Goal: Find specific page/section: Find specific page/section

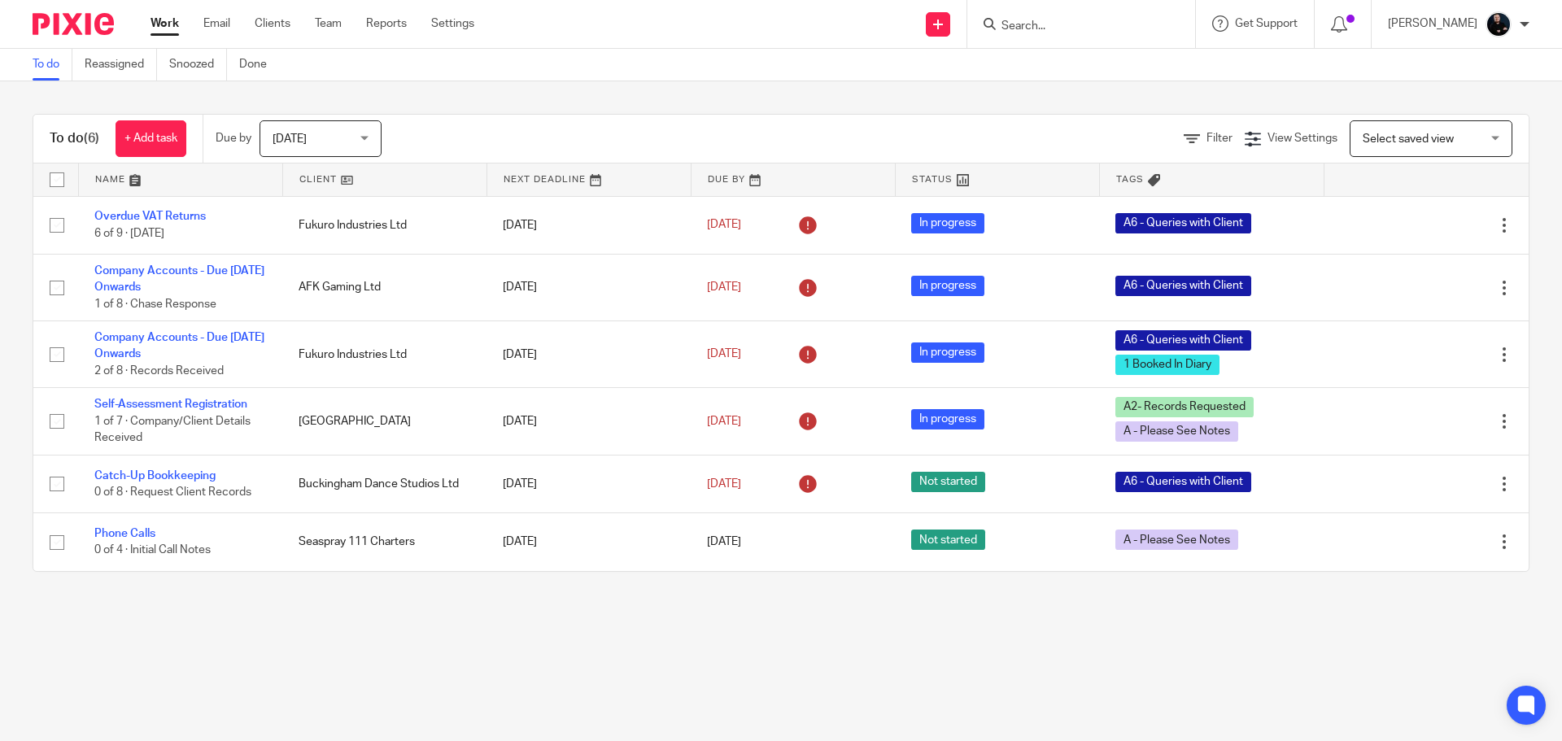
click at [1055, 20] on input "Search" at bounding box center [1073, 27] width 146 height 15
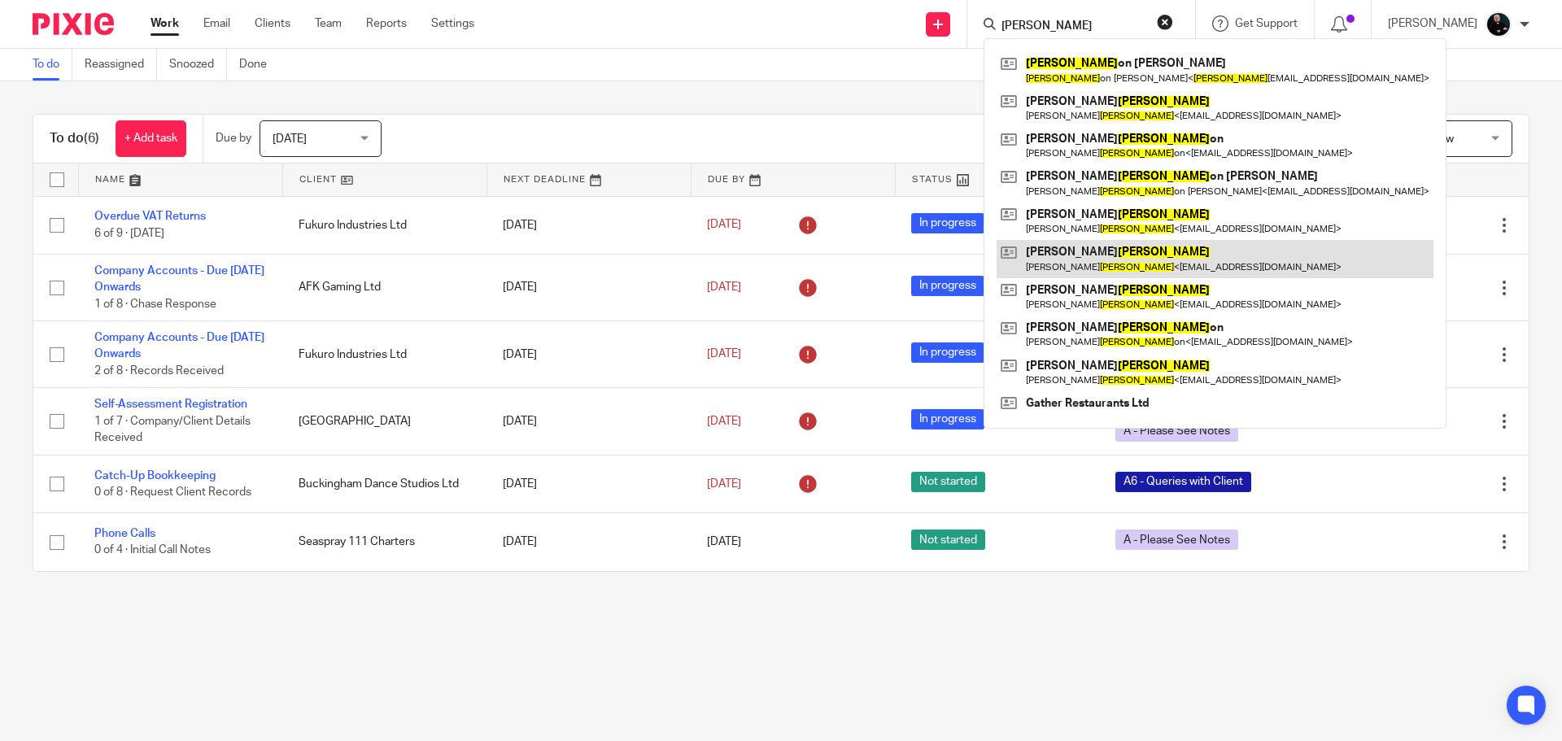
type input "harris"
click at [1233, 254] on link at bounding box center [1214, 258] width 437 height 37
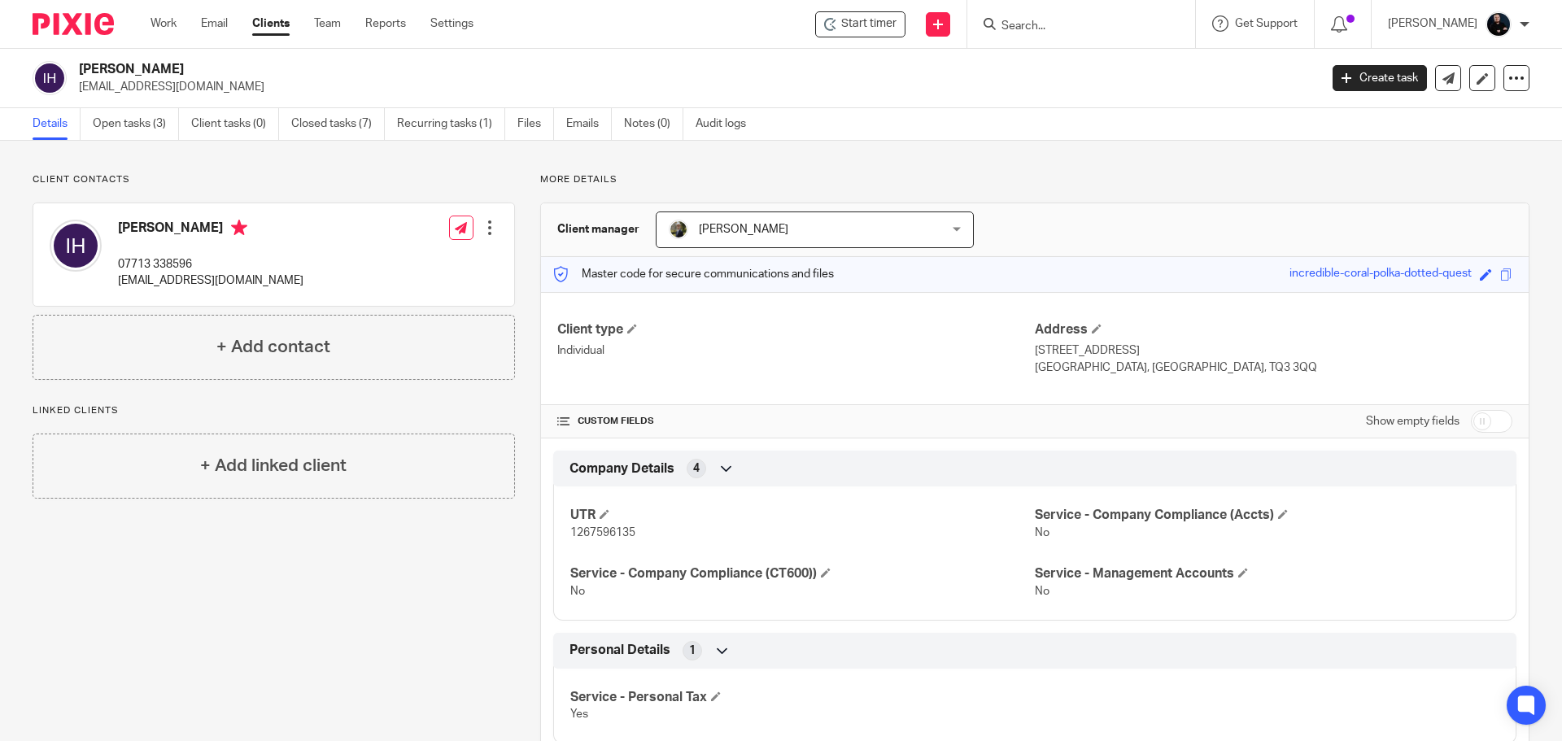
click at [1112, 14] on form at bounding box center [1086, 24] width 173 height 20
click at [1112, 35] on div at bounding box center [1081, 24] width 228 height 48
click at [1091, 28] on input "Search" at bounding box center [1073, 27] width 146 height 15
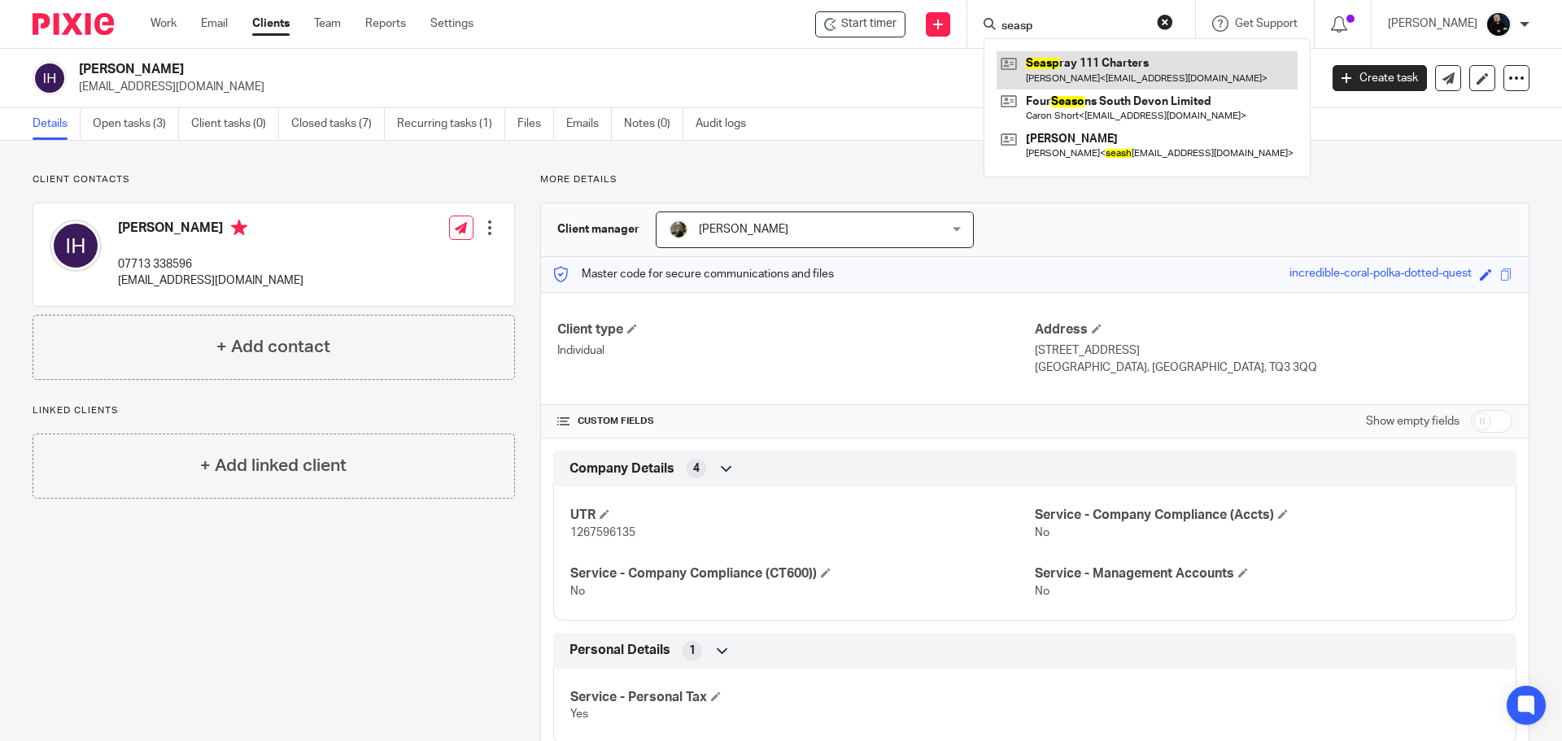
type input "seasp"
click at [1074, 67] on link at bounding box center [1146, 69] width 301 height 37
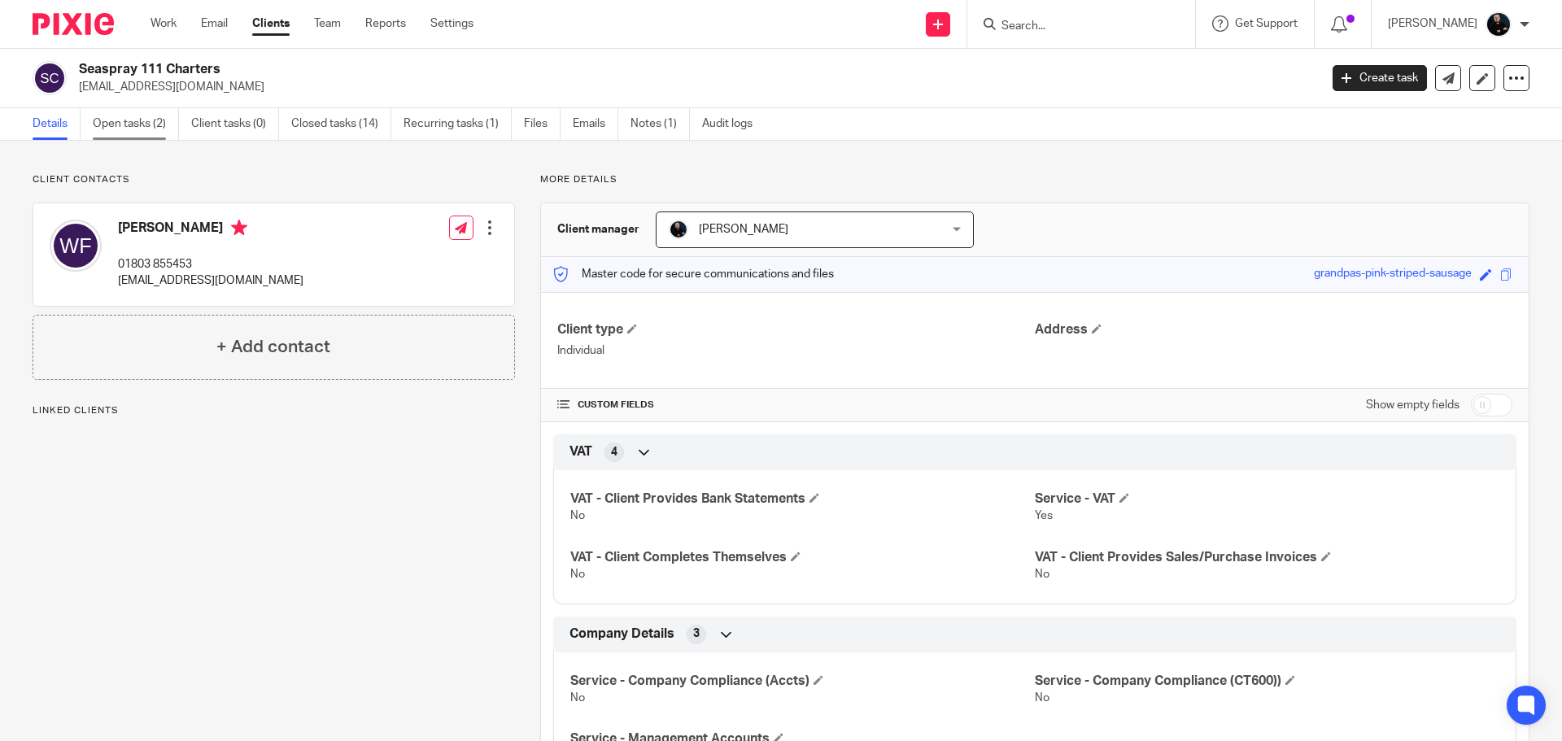
click at [120, 124] on link "Open tasks (2)" at bounding box center [136, 124] width 86 height 32
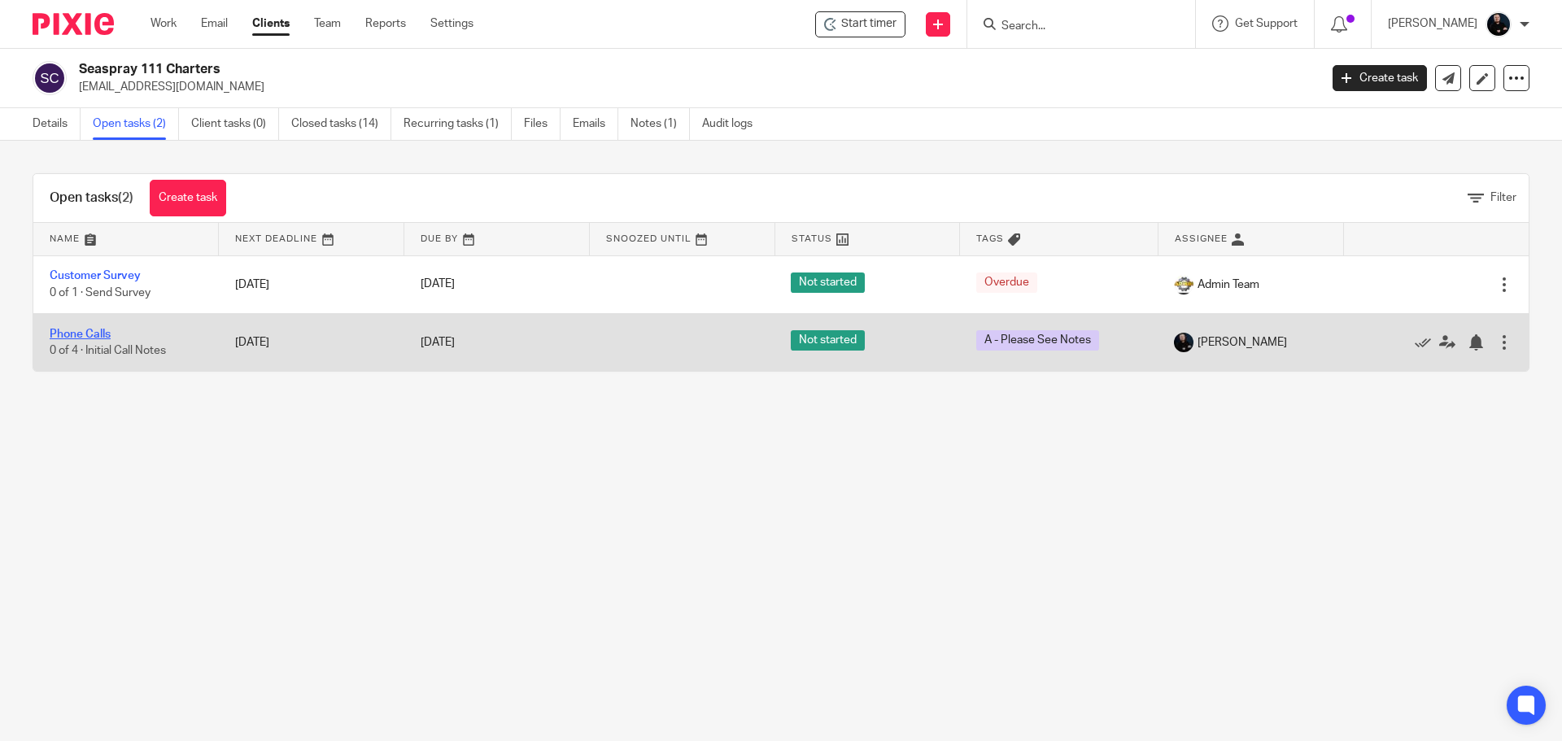
click at [67, 334] on link "Phone Calls" at bounding box center [80, 334] width 61 height 11
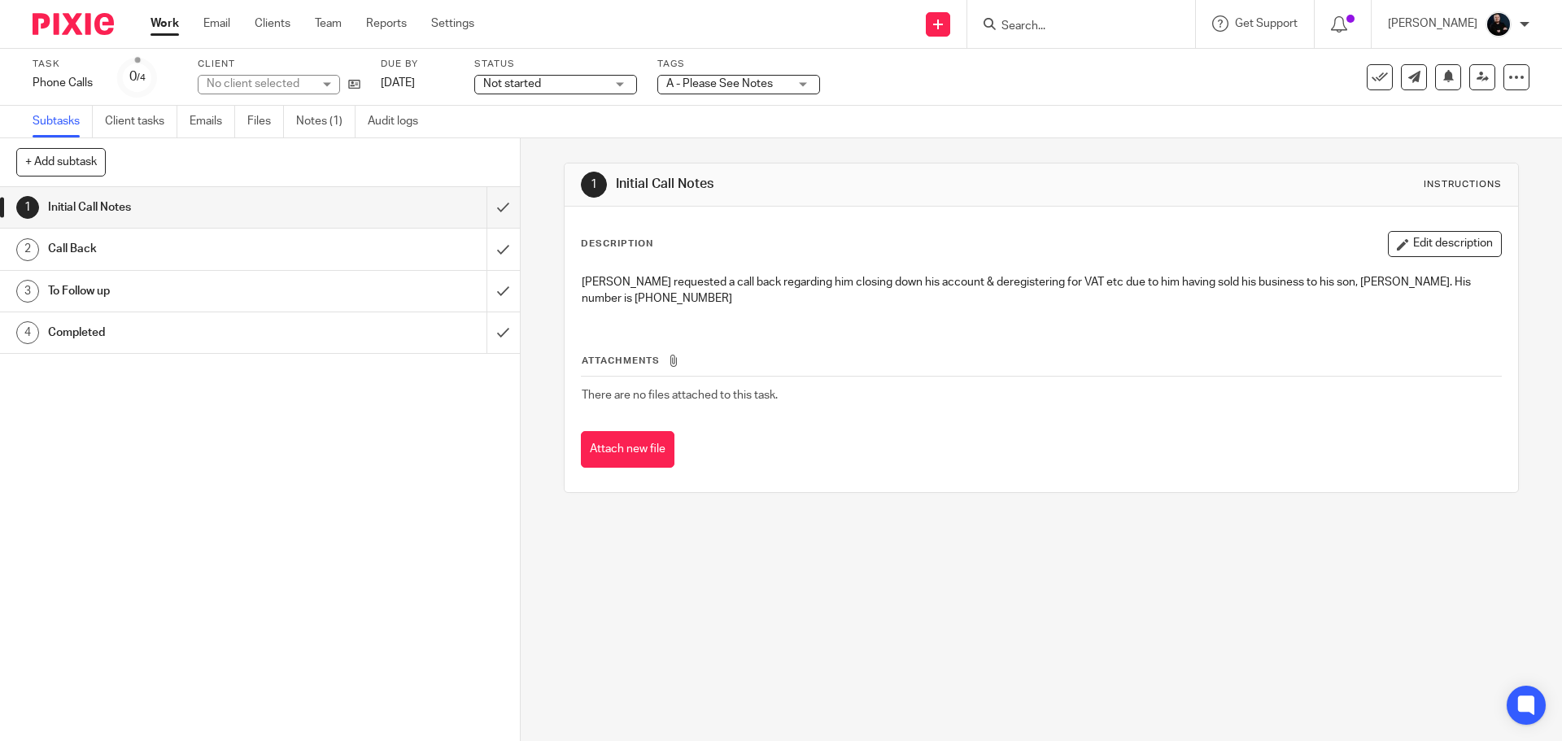
click at [311, 120] on link "Notes (1)" at bounding box center [325, 122] width 59 height 32
